Goal: Find specific fact: Locate a discrete piece of known information

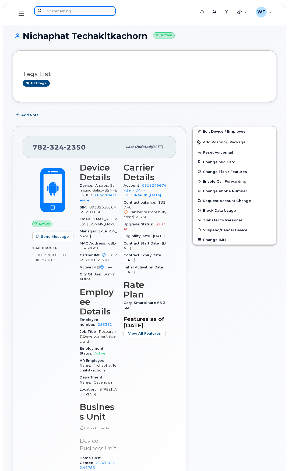
click at [64, 9] on input at bounding box center [75, 11] width 82 height 10
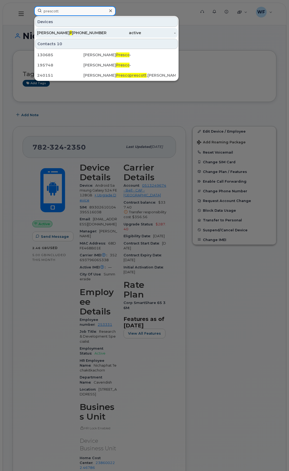
type input "prescott"
click at [70, 33] on span "Prescott" at bounding box center [78, 32] width 17 height 5
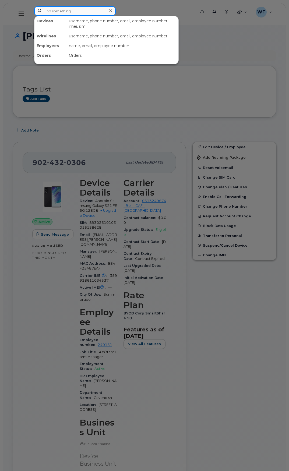
click at [52, 11] on input at bounding box center [75, 11] width 82 height 10
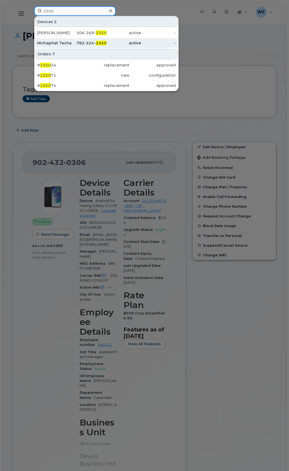
type input "2350"
click at [59, 41] on div "Nichaphat Techakitkachorn" at bounding box center [54, 42] width 35 height 5
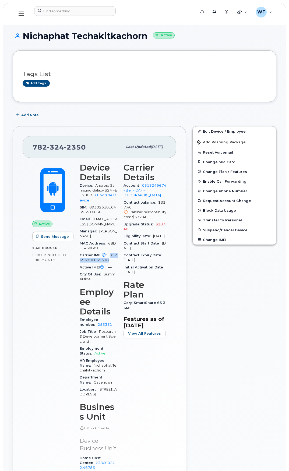
drag, startPoint x: 110, startPoint y: 259, endPoint x: 119, endPoint y: 264, distance: 10.0
click at [117, 264] on div "Carrier IMEI Carrier IMEI is reported during the last billing cycle or change o…" at bounding box center [98, 258] width 37 height 12
copy span "352693796065338"
